Goal: Entertainment & Leisure: Consume media (video, audio)

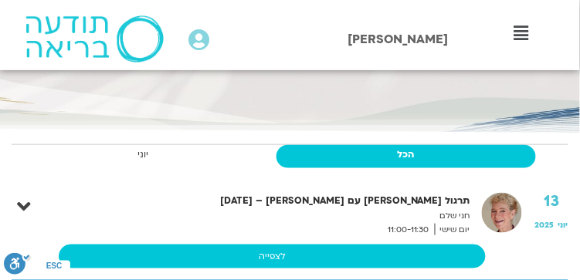
click at [277, 256] on link "לצפייה" at bounding box center [272, 257] width 427 height 25
click at [270, 257] on link "לצפייה" at bounding box center [272, 257] width 427 height 25
click at [271, 257] on link "לצפייה" at bounding box center [272, 257] width 427 height 25
click at [271, 256] on link "לצפייה" at bounding box center [272, 257] width 427 height 25
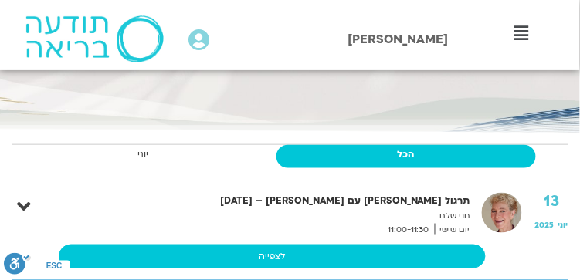
click at [271, 256] on link "לצפייה" at bounding box center [272, 257] width 427 height 25
click at [273, 253] on link "לצפייה" at bounding box center [272, 257] width 427 height 25
click at [282, 256] on link "לצפייה" at bounding box center [272, 257] width 427 height 25
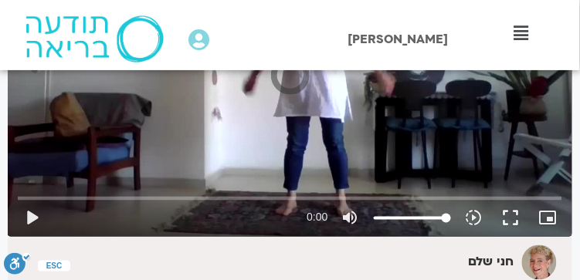
scroll to position [297, 0]
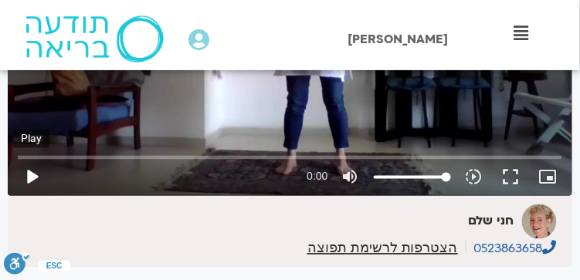
click at [32, 172] on button "play_arrow" at bounding box center [31, 177] width 37 height 37
click at [35, 176] on button "play_arrow" at bounding box center [31, 177] width 37 height 37
click at [36, 178] on button "play_arrow" at bounding box center [31, 177] width 37 height 37
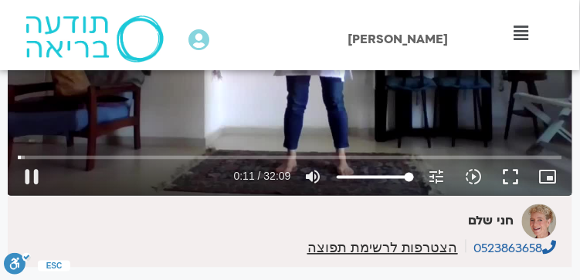
type input "11.941353"
